Goal: Complete application form: Complete application form

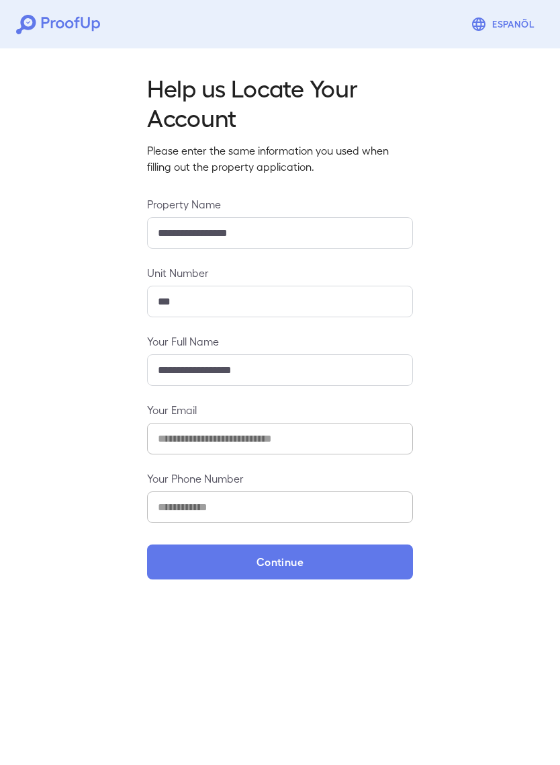
click at [315, 558] on button "Continue" at bounding box center [280, 561] width 266 height 35
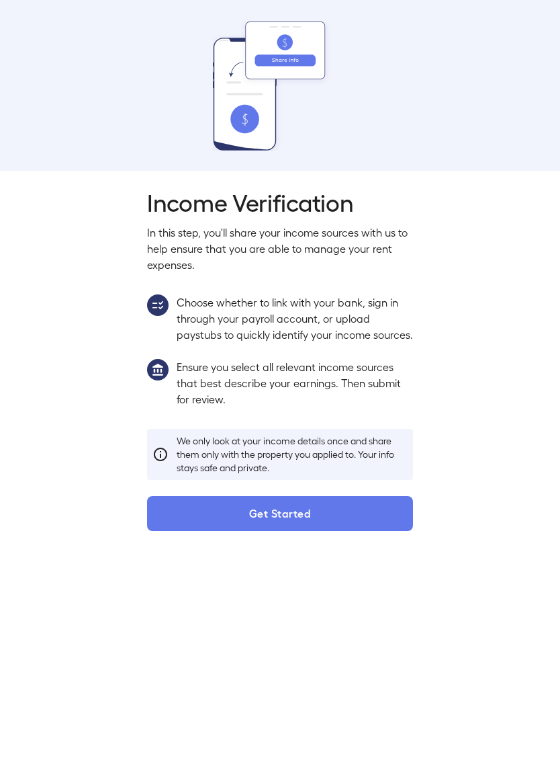
click at [284, 530] on button "Get Started" at bounding box center [280, 513] width 266 height 35
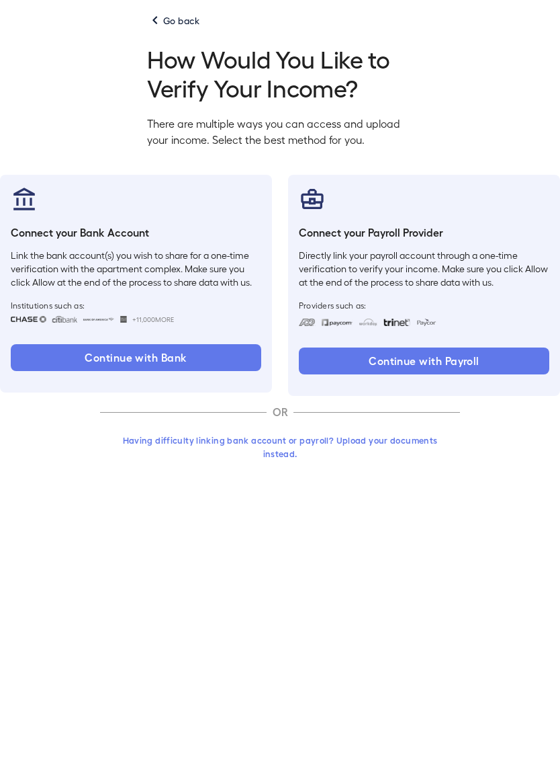
click at [424, 356] on button "Continue with Payroll" at bounding box center [424, 360] width 251 height 27
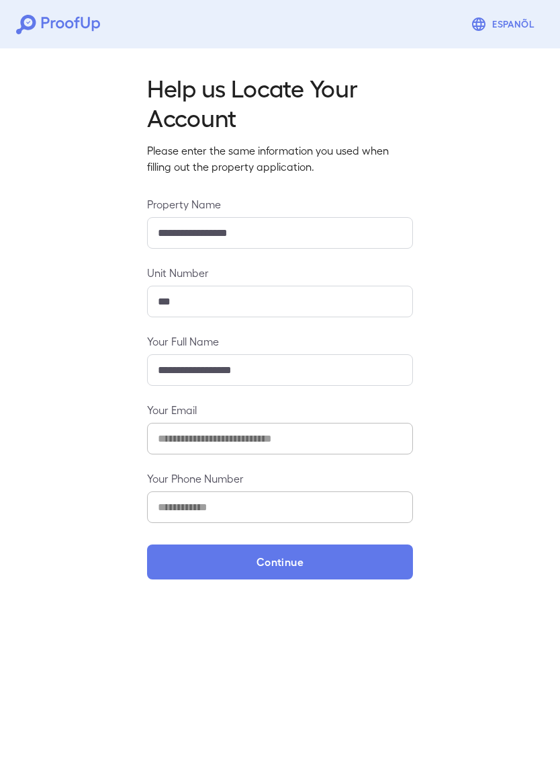
click at [303, 566] on button "Continue" at bounding box center [280, 561] width 266 height 35
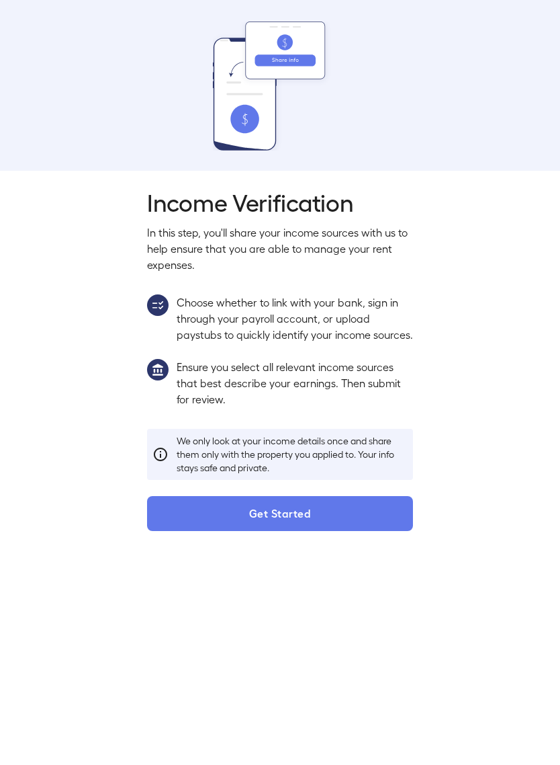
click at [301, 528] on button "Get Started" at bounding box center [280, 513] width 266 height 35
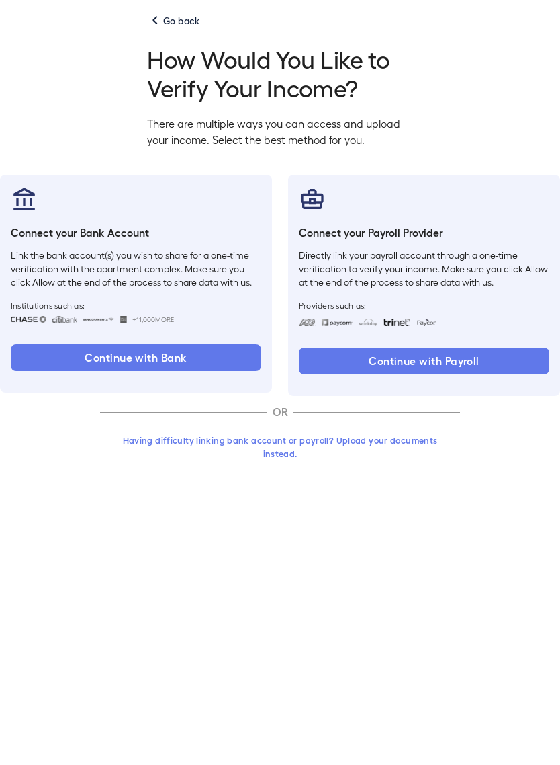
click at [285, 439] on button "Having difficulty linking bank account or payroll? Upload your documents instea…" at bounding box center [280, 446] width 360 height 37
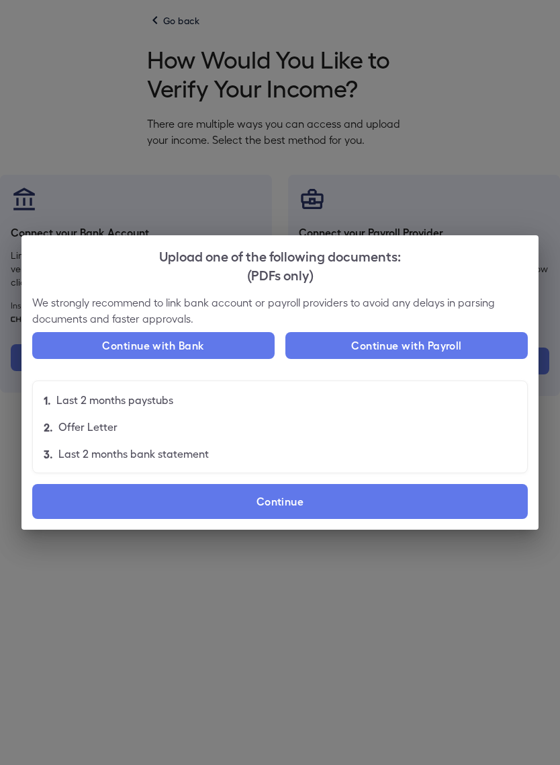
click at [293, 514] on label "Continue" at bounding box center [280, 501] width 496 height 35
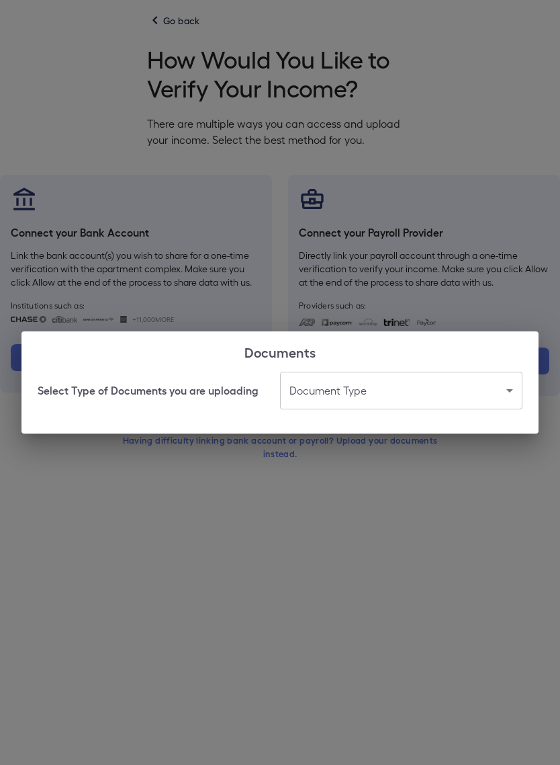
click at [480, 386] on body "Espanõl Go back How Would You Like to Verify Your Income? There are multiple wa…" at bounding box center [280, 248] width 560 height 497
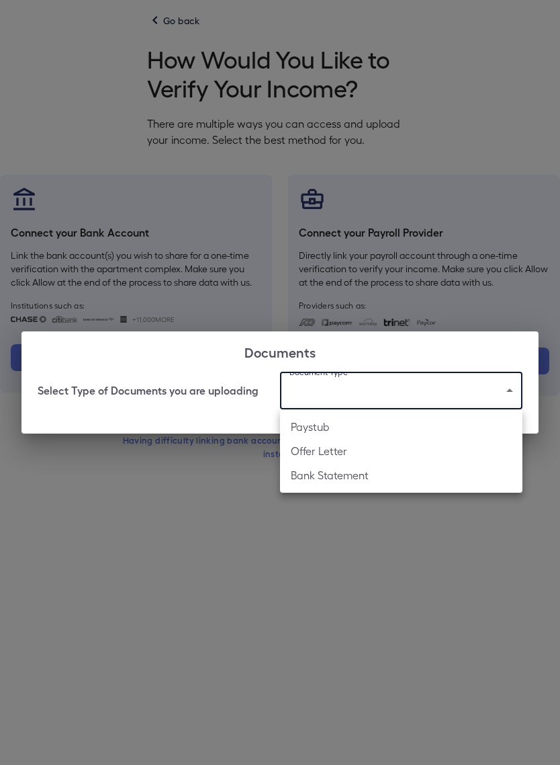
click at [334, 433] on li "Paystub" at bounding box center [401, 427] width 243 height 24
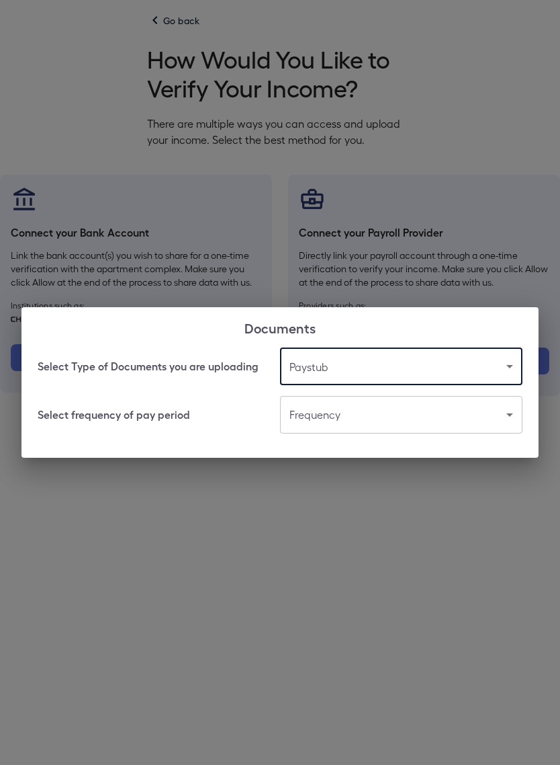
type input "*******"
click at [366, 423] on body "Espanõl Go back How Would You Like to Verify Your Income? There are multiple wa…" at bounding box center [280, 248] width 560 height 497
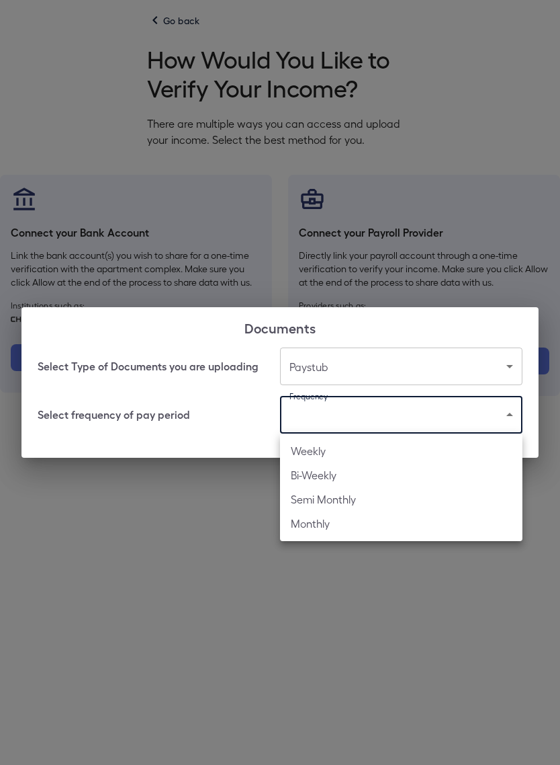
click at [331, 452] on li "Weekly" at bounding box center [401, 451] width 243 height 24
type input "******"
